Goal: Information Seeking & Learning: Learn about a topic

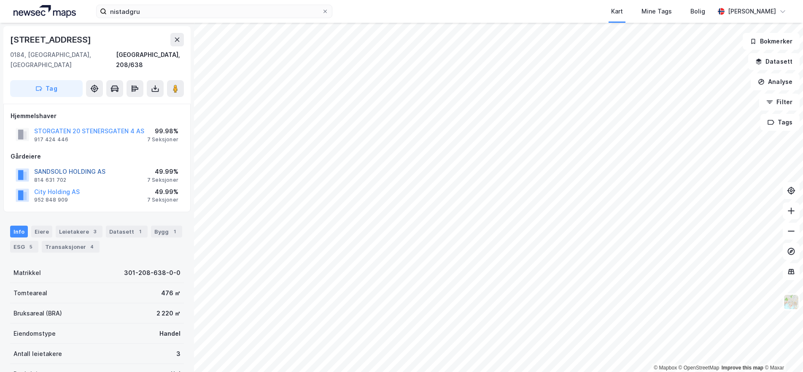
click at [0, 0] on button "SANDSOLO HOLDING AS" at bounding box center [0, 0] width 0 height 0
